Goal: Task Accomplishment & Management: Complete application form

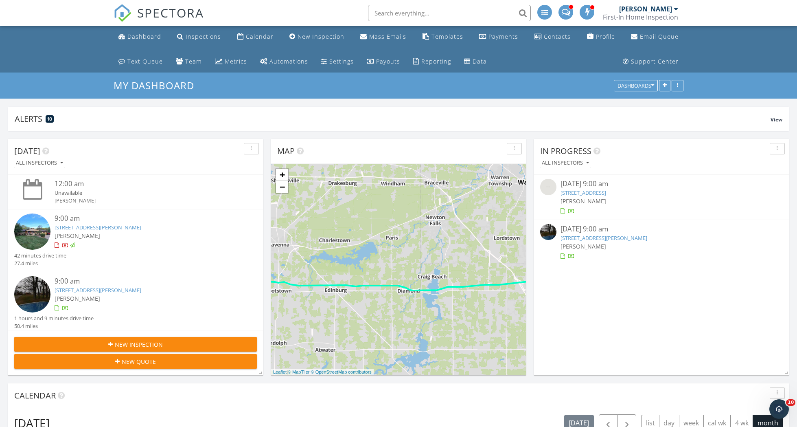
scroll to position [1006, 798]
click at [323, 40] on div "New Inspection" at bounding box center [321, 37] width 47 height 8
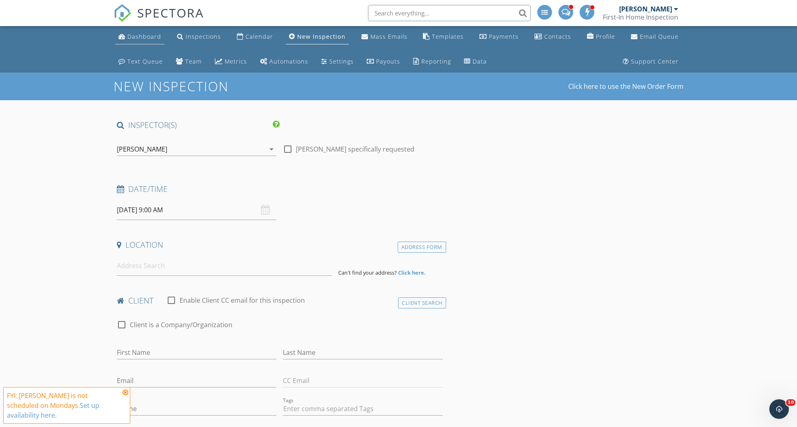
click at [135, 35] on div "Dashboard" at bounding box center [144, 37] width 34 height 8
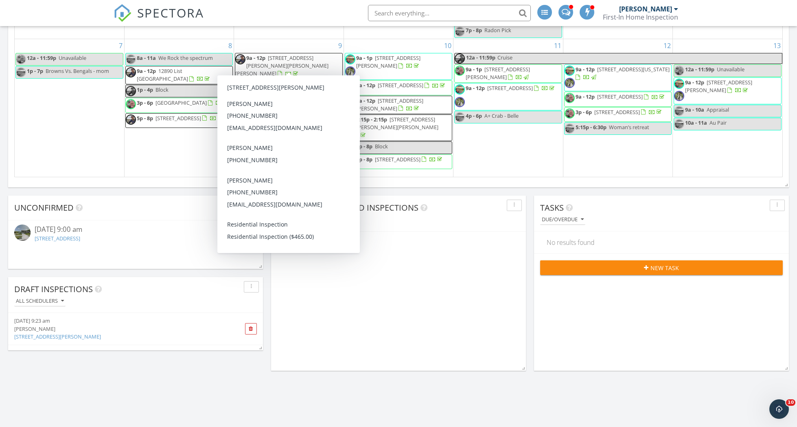
scroll to position [16, 0]
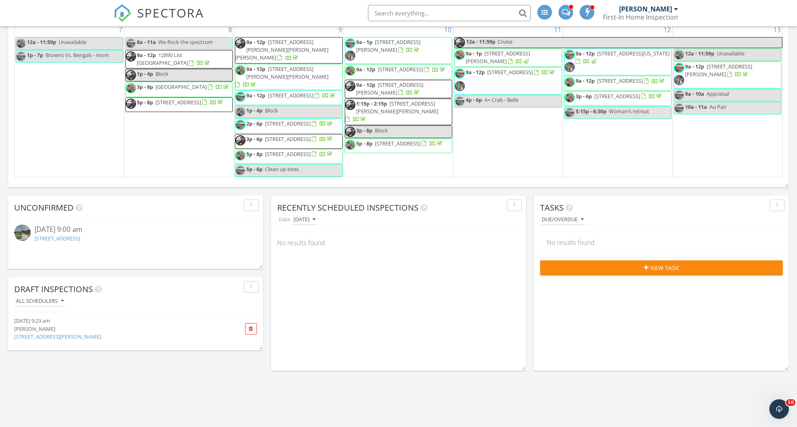
click at [24, 229] on img at bounding box center [22, 232] width 16 height 16
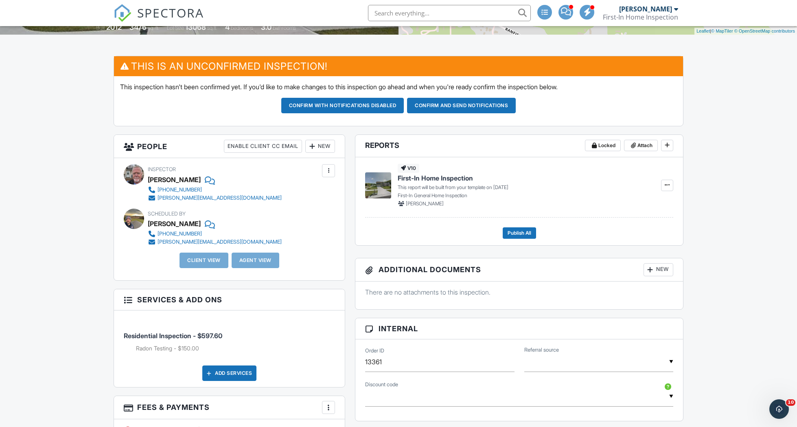
scroll to position [204, 0]
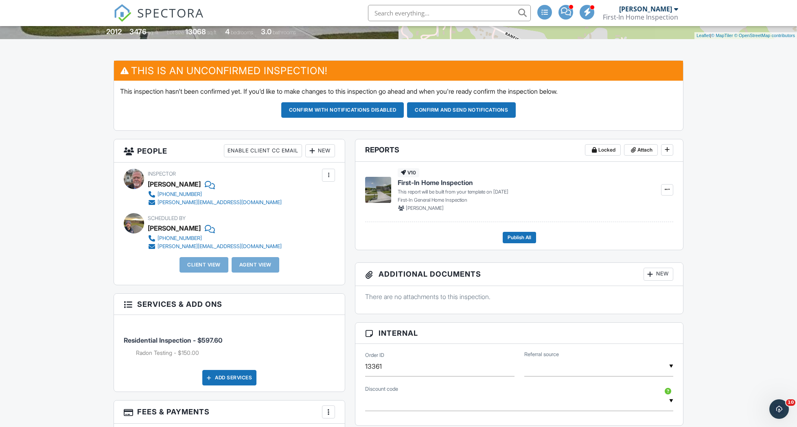
click at [327, 151] on div "New" at bounding box center [320, 150] width 30 height 13
click at [337, 195] on li "Client" at bounding box center [350, 196] width 80 height 20
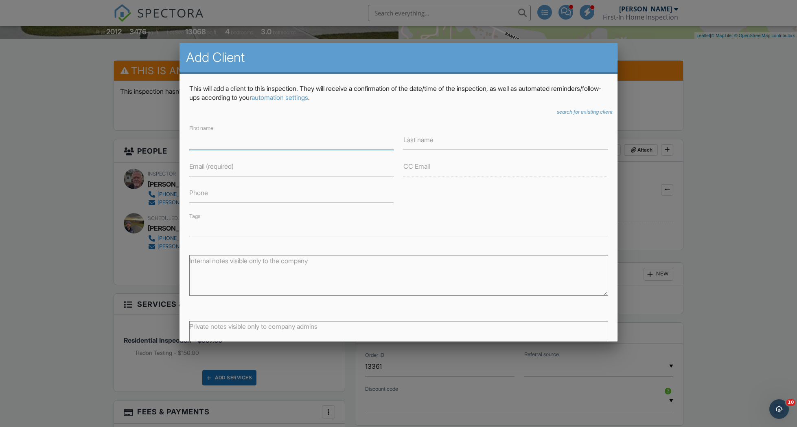
click at [246, 140] on input "First name" at bounding box center [291, 140] width 204 height 20
type input "Muhammedali"
type input "Khudayberganov"
click at [212, 168] on label "Email (required)" at bounding box center [211, 165] width 44 height 9
click at [212, 168] on input "Email (required)" at bounding box center [291, 166] width 204 height 20
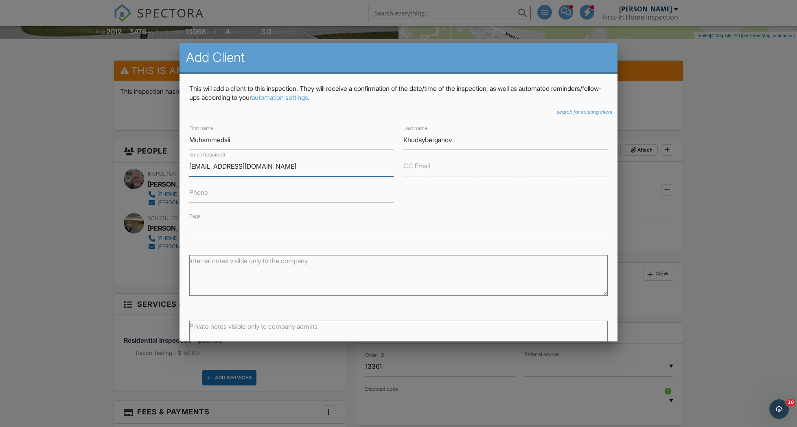
type input "tash91@gmx.com"
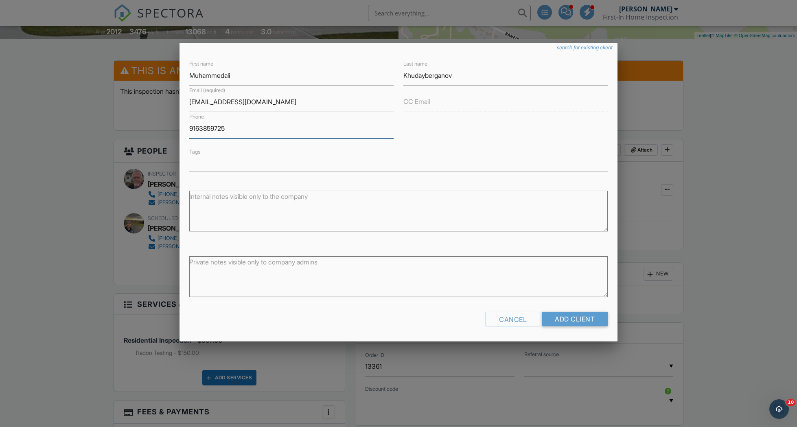
scroll to position [64, 0]
type input "9163859725"
click at [566, 314] on input "Add Client" at bounding box center [575, 319] width 66 height 15
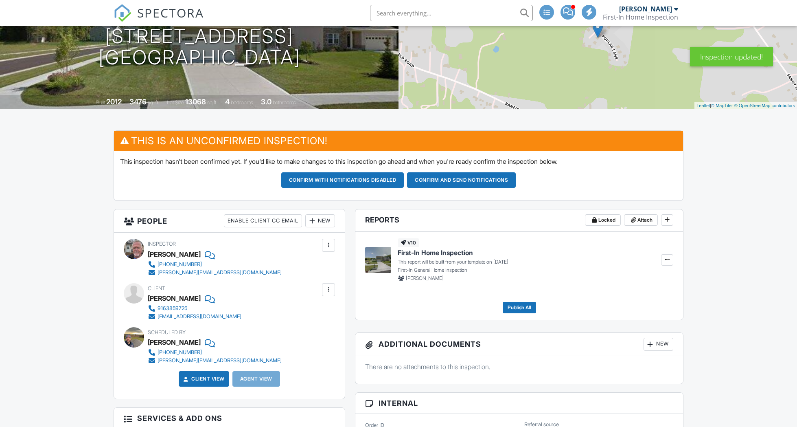
scroll to position [140, 0]
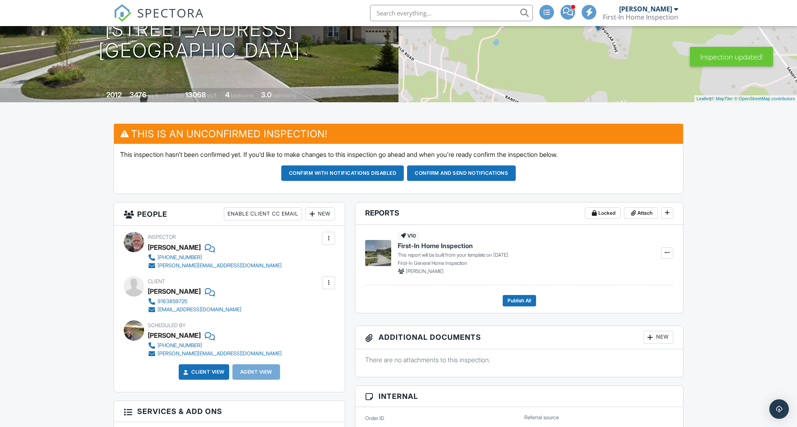
click at [316, 218] on div "New" at bounding box center [320, 213] width 30 height 13
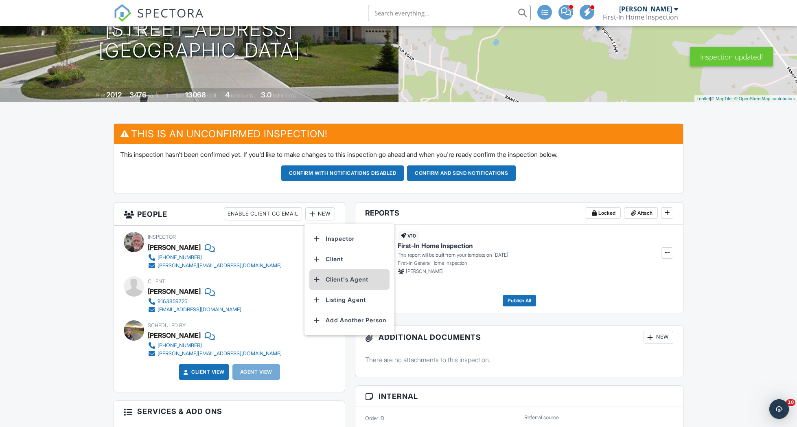
scroll to position [0, 0]
click at [347, 279] on li "Client's Agent" at bounding box center [350, 279] width 80 height 20
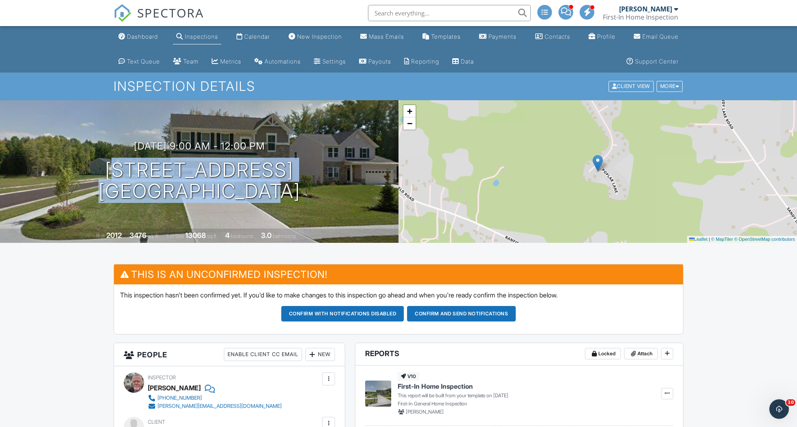
click at [324, 353] on div "New" at bounding box center [320, 354] width 30 height 13
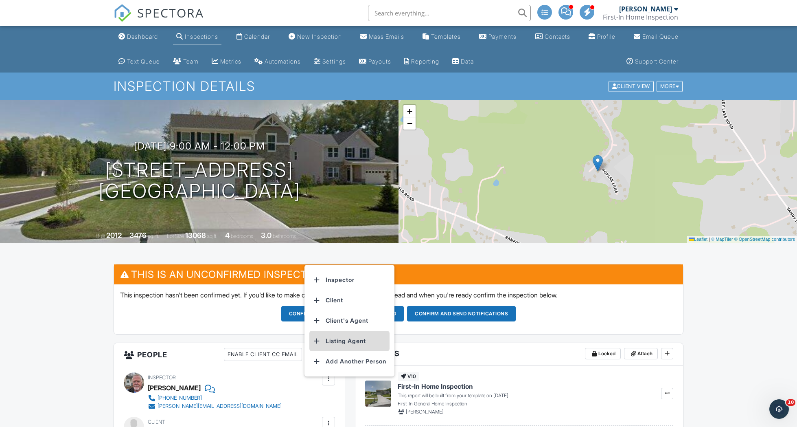
click at [344, 344] on li "Listing Agent" at bounding box center [350, 341] width 80 height 20
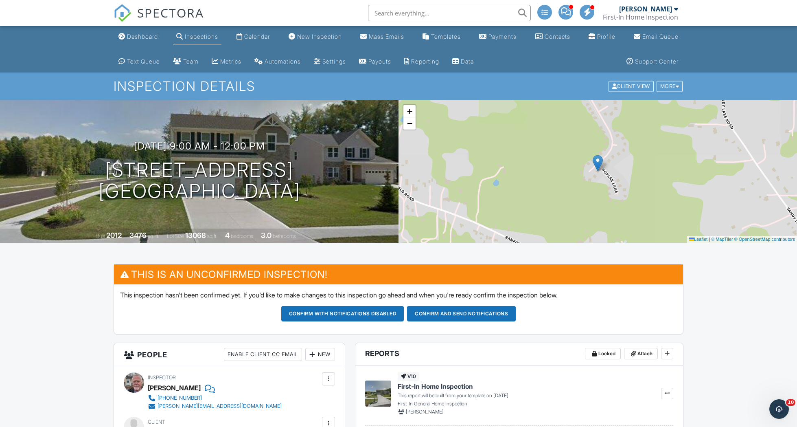
click at [457, 307] on button "Confirm and send notifications" at bounding box center [461, 313] width 109 height 15
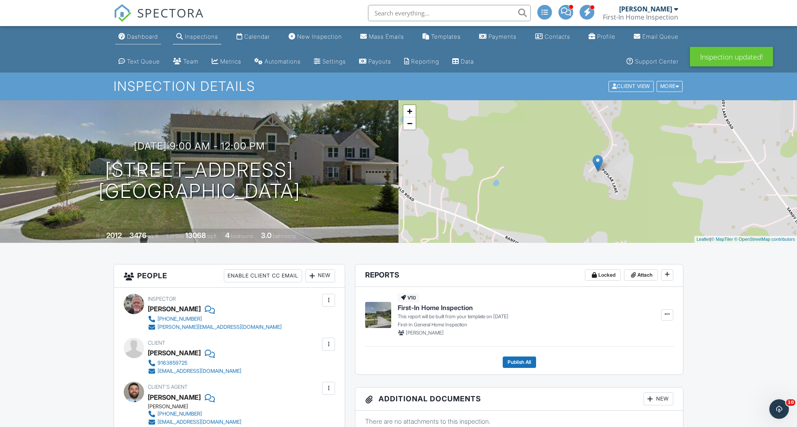
click at [132, 35] on div "Dashboard" at bounding box center [142, 36] width 31 height 7
